Goal: Task Accomplishment & Management: Manage account settings

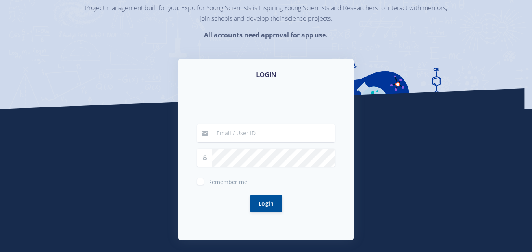
scroll to position [79, 0]
click at [278, 135] on input at bounding box center [273, 133] width 123 height 18
type input "[EMAIL_ADDRESS][DOMAIN_NAME]"
click at [250, 195] on button "Login" at bounding box center [266, 203] width 32 height 17
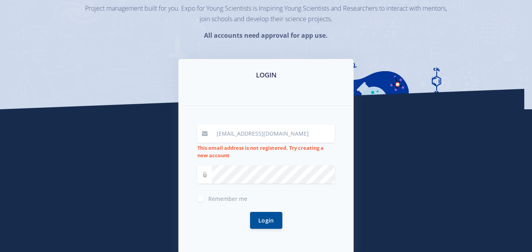
scroll to position [79, 0]
click at [265, 221] on button "Login" at bounding box center [266, 219] width 32 height 17
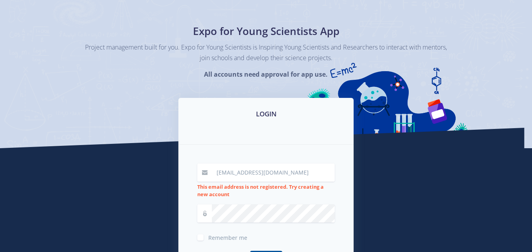
scroll to position [118, 0]
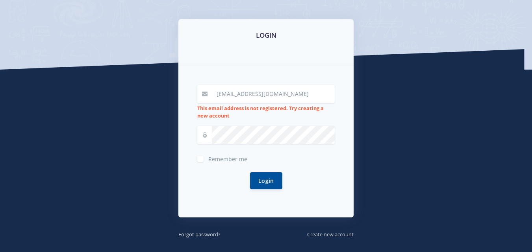
click at [204, 139] on span at bounding box center [204, 135] width 15 height 18
click at [244, 158] on span "Remember me" at bounding box center [227, 159] width 39 height 7
click at [213, 158] on input "Remember me" at bounding box center [210, 156] width 5 height 5
checkbox input "true"
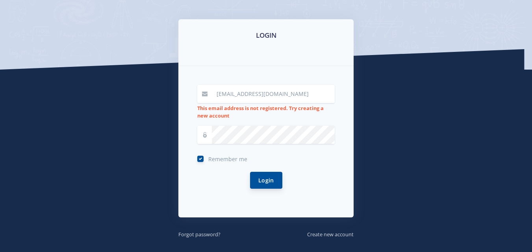
click at [273, 179] on button "Login" at bounding box center [266, 180] width 32 height 17
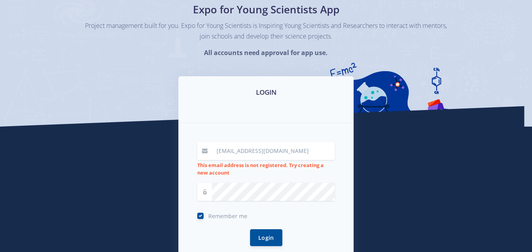
scroll to position [79, 0]
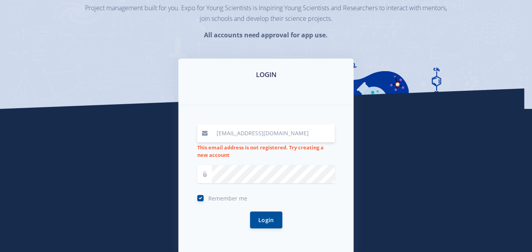
click at [278, 137] on input "[EMAIL_ADDRESS][DOMAIN_NAME]" at bounding box center [273, 133] width 123 height 18
click at [286, 131] on input "[EMAIL_ADDRESS][DOMAIN_NAME]" at bounding box center [273, 133] width 123 height 18
click at [296, 133] on input "[EMAIL_ADDRESS][DOMAIN_NAME]" at bounding box center [273, 133] width 123 height 18
type input "o"
type input "O"
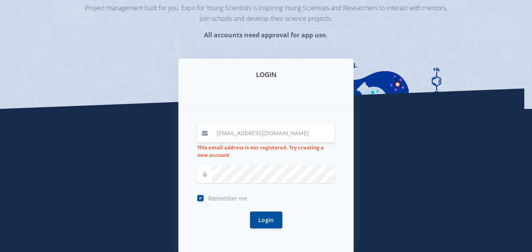
type input "[EMAIL_ADDRESS][DOMAIN_NAME]"
click at [269, 222] on button "Login" at bounding box center [266, 219] width 32 height 17
